Goal: Check status: Check status

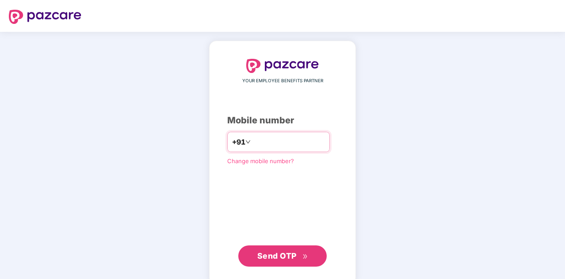
type input "**********"
click at [288, 264] on button "Send OTP" at bounding box center [282, 256] width 88 height 21
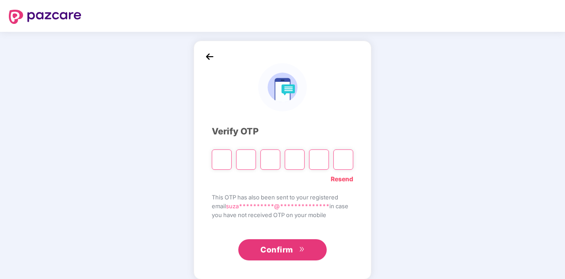
type input "*"
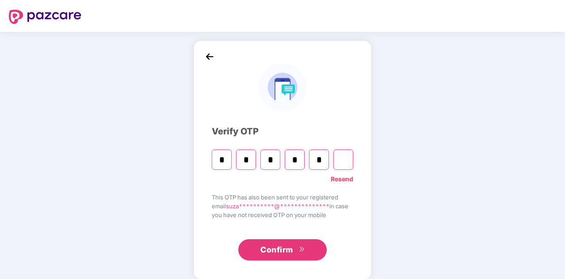
type input "*"
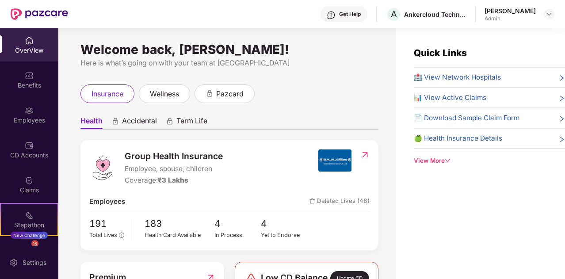
click at [495, 137] on span "🍏 Health Insurance Details" at bounding box center [458, 138] width 88 height 11
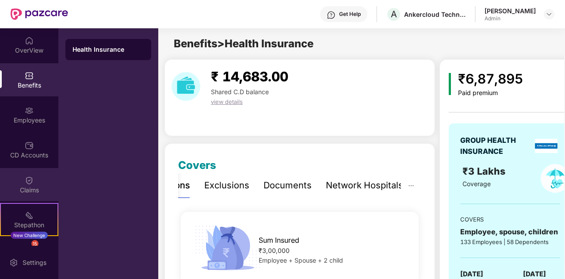
click at [28, 184] on img at bounding box center [29, 180] width 9 height 9
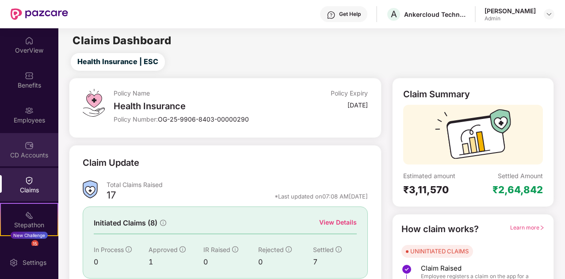
click at [28, 144] on img at bounding box center [29, 145] width 9 height 9
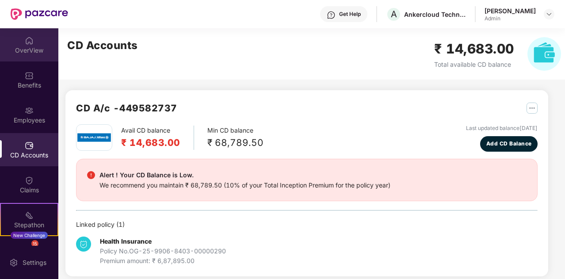
click at [29, 45] on img at bounding box center [29, 40] width 9 height 9
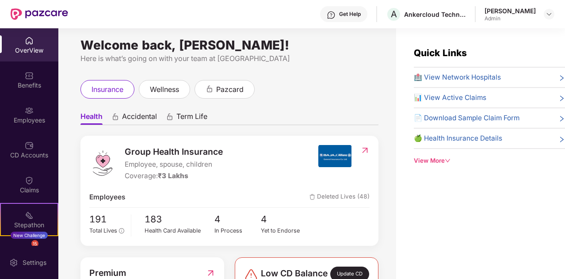
scroll to position [6, 0]
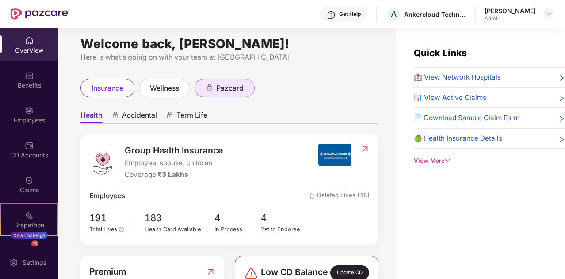
click at [238, 90] on span "pazcard" at bounding box center [229, 88] width 27 height 11
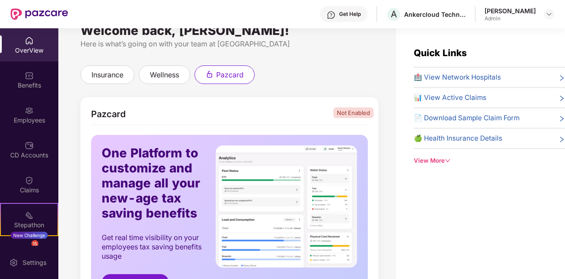
scroll to position [18, 0]
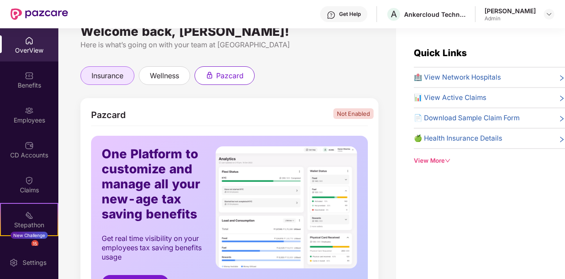
click at [123, 82] on div "insurance" at bounding box center [108, 75] width 54 height 19
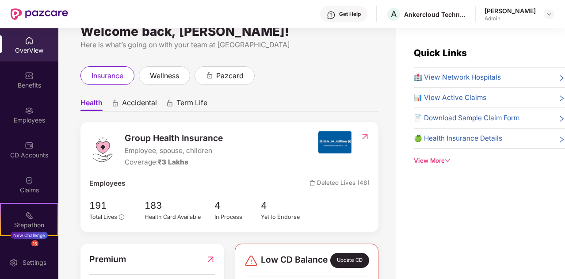
click at [478, 93] on span "📊 View Active Claims" at bounding box center [450, 97] width 73 height 11
